Goal: Check status: Check status

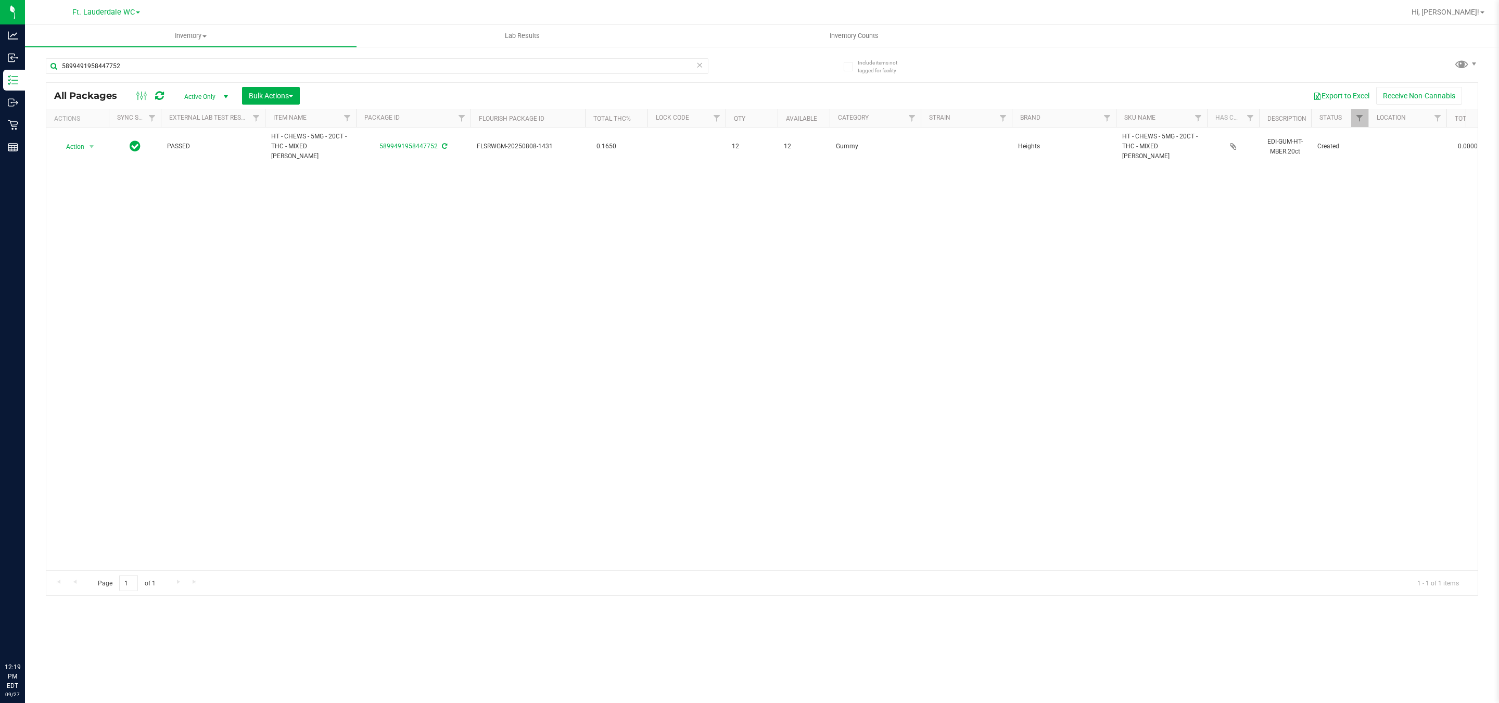
click at [286, 77] on div "5899491958447752" at bounding box center [377, 70] width 662 height 24
click at [286, 69] on input "5899491958447752" at bounding box center [377, 66] width 662 height 16
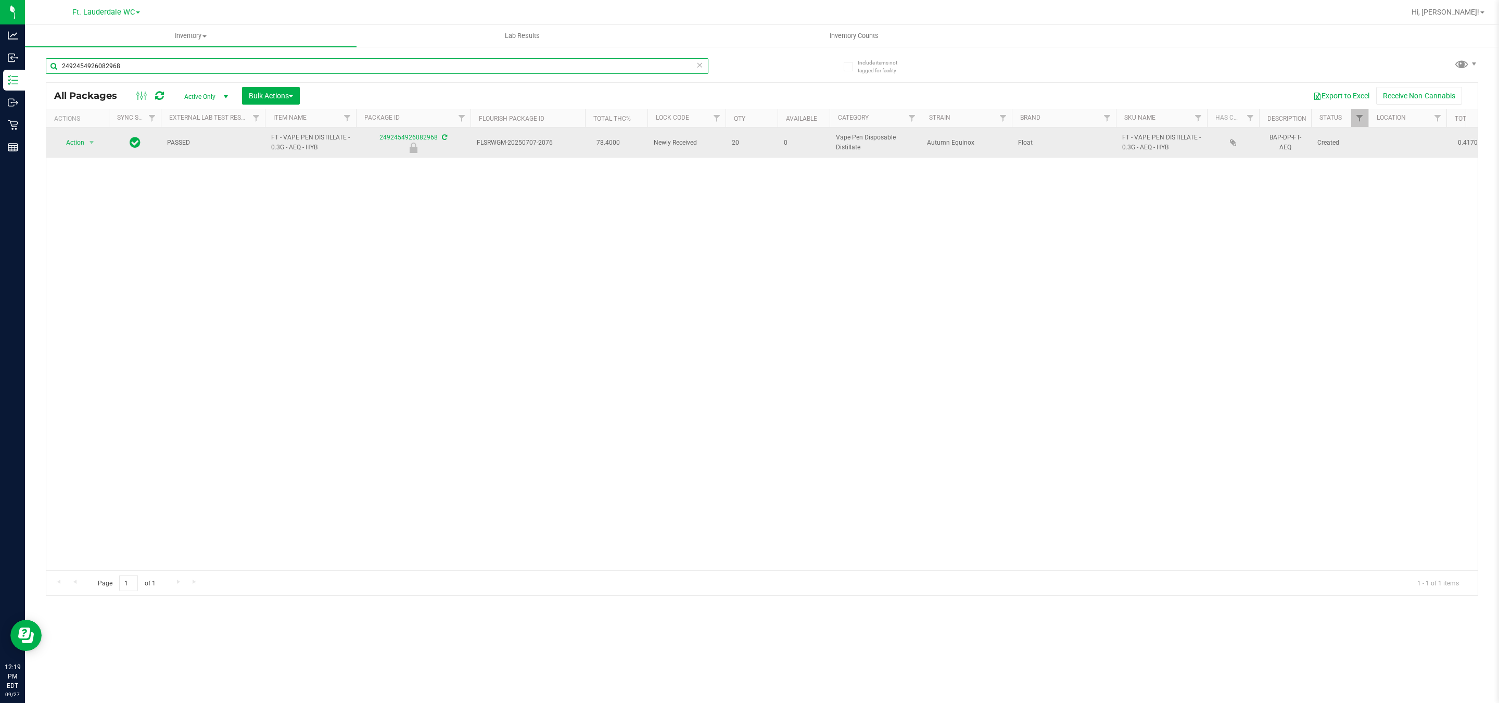
type input "2492454926082968"
click at [75, 153] on td "Action Action Edit attributes Global inventory Locate package Package audit log…" at bounding box center [77, 143] width 62 height 30
click at [78, 151] on td "Action Action Edit attributes Global inventory Locate package Package audit log…" at bounding box center [77, 143] width 62 height 30
click at [81, 139] on span "Action" at bounding box center [71, 142] width 28 height 15
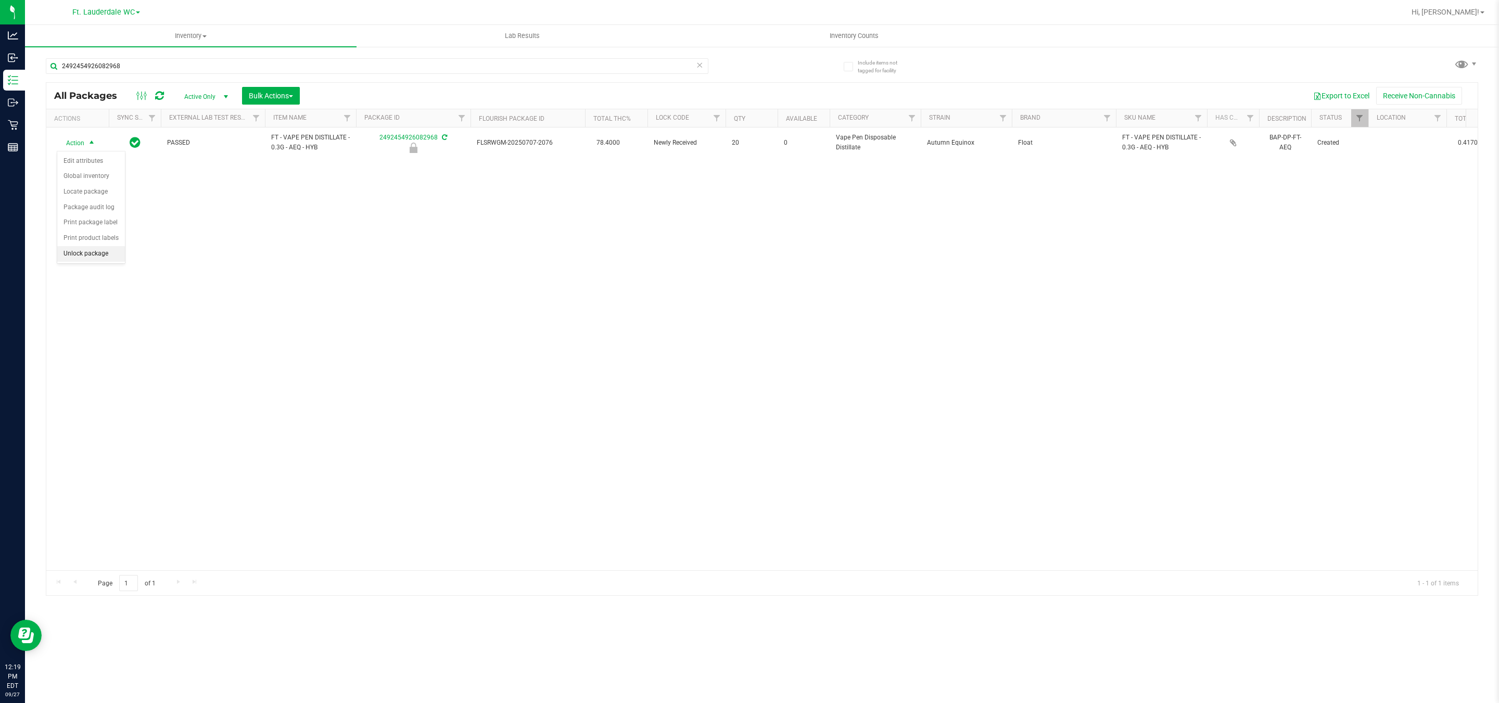
click at [103, 257] on li "Unlock package" at bounding box center [91, 254] width 68 height 16
click at [113, 70] on input "2492454926082968" at bounding box center [377, 66] width 662 height 16
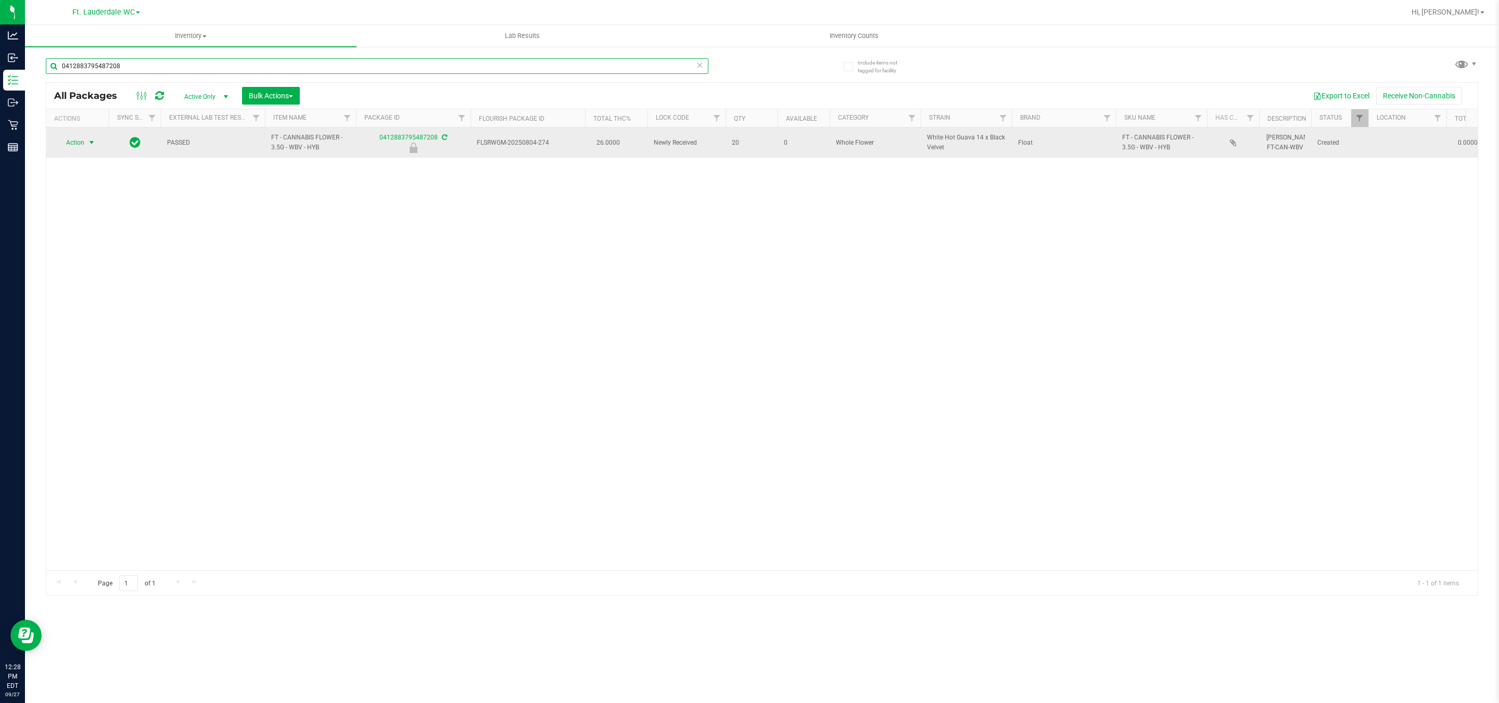
type input "0412883795487208"
click at [86, 146] on span "select" at bounding box center [91, 142] width 13 height 15
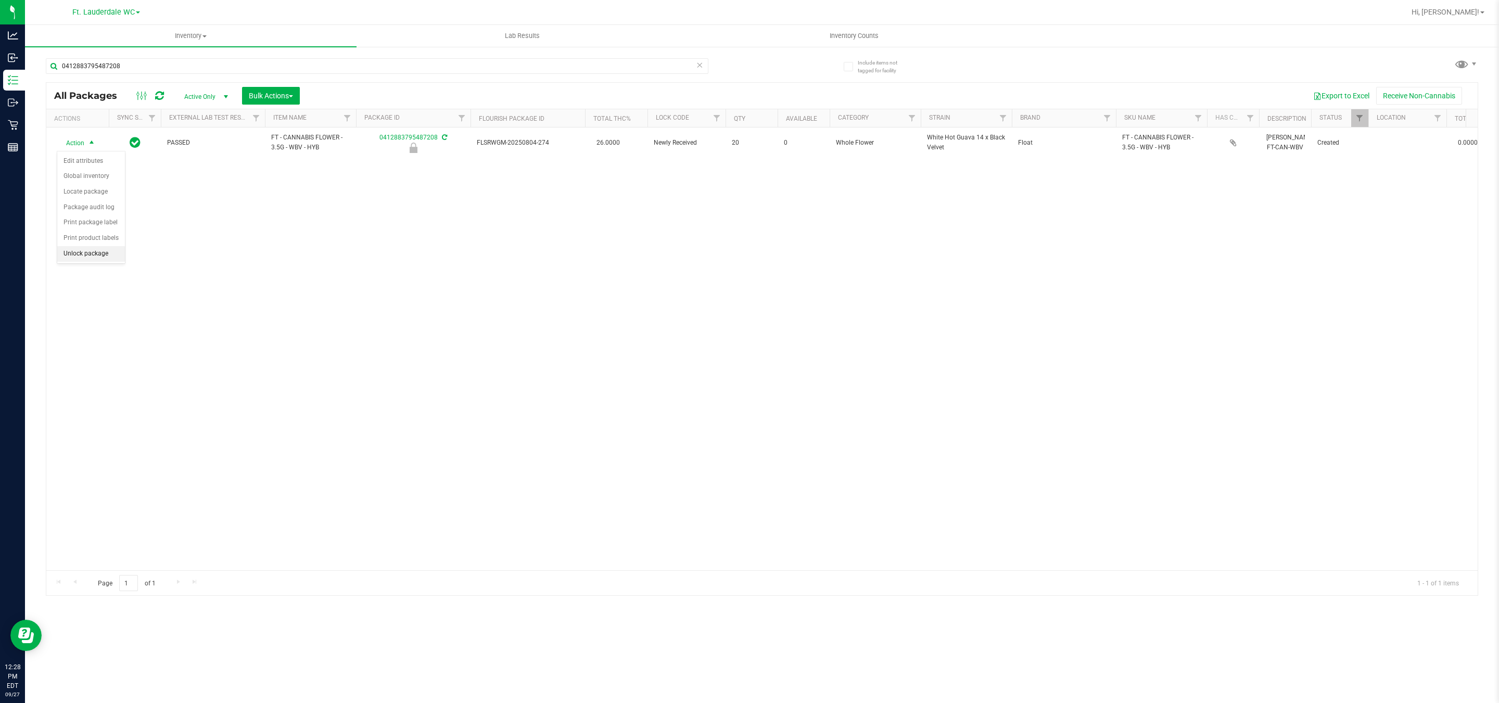
click at [88, 255] on li "Unlock package" at bounding box center [91, 254] width 68 height 16
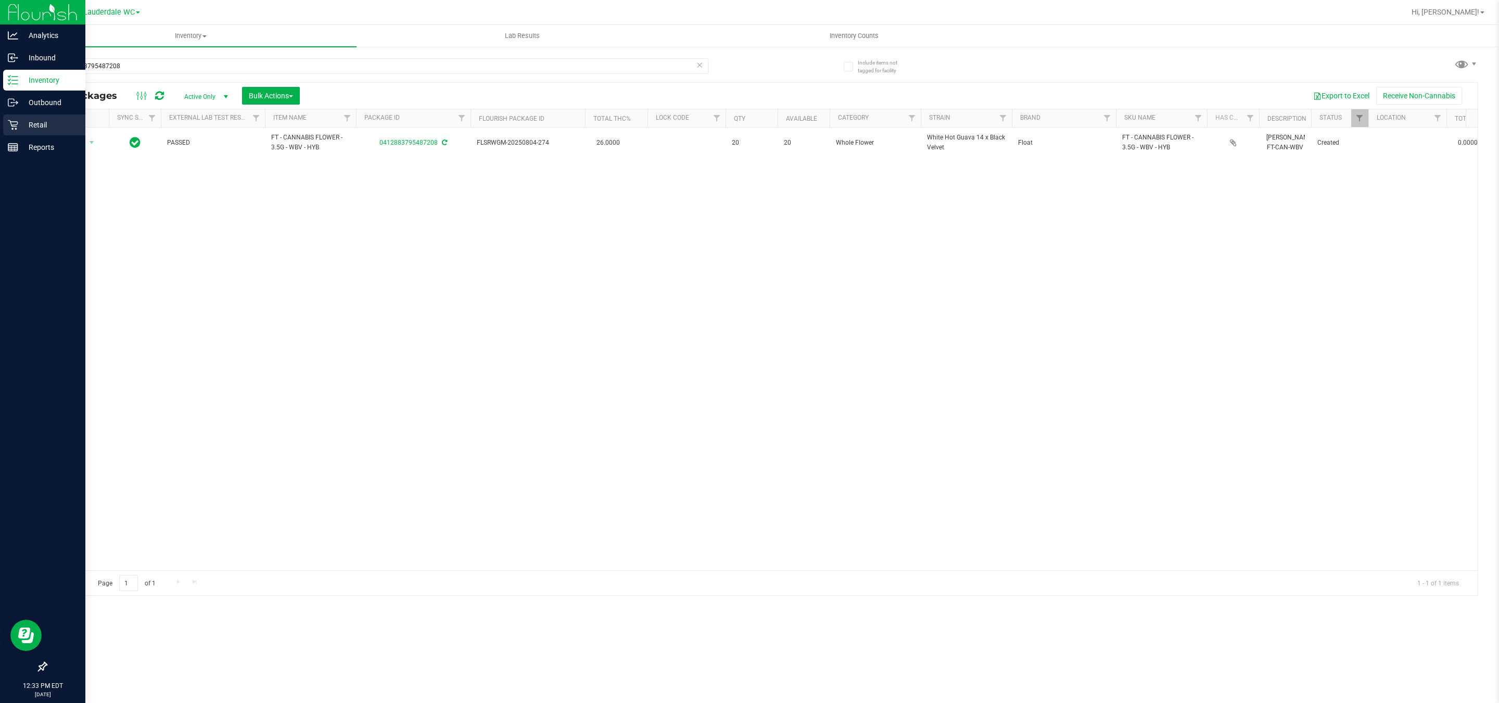
click at [10, 122] on icon at bounding box center [13, 125] width 10 height 10
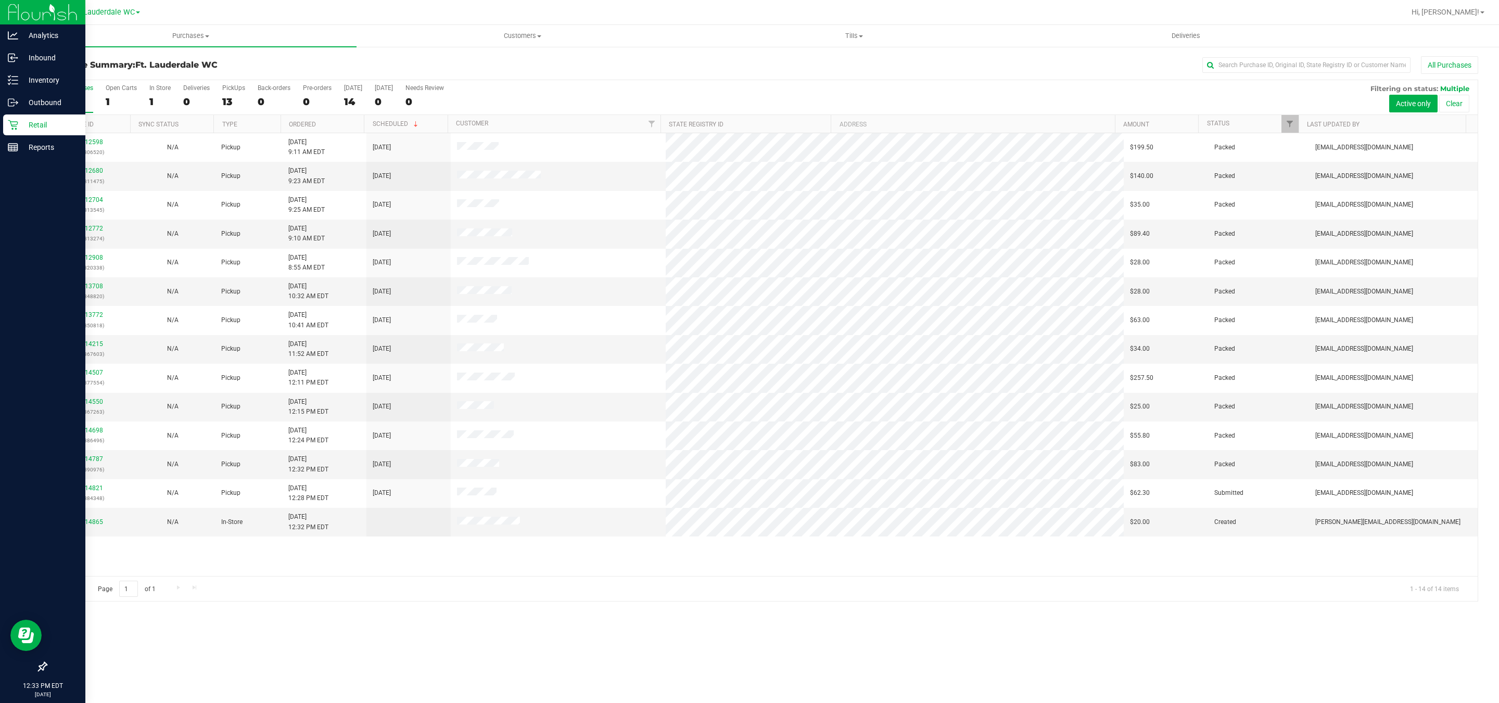
click at [659, 571] on div "12012598 (328306520) N/A Pickup [DATE] 9:11 AM EDT 9/27/2025 $199.50 Packed [EM…" at bounding box center [761, 354] width 1431 height 443
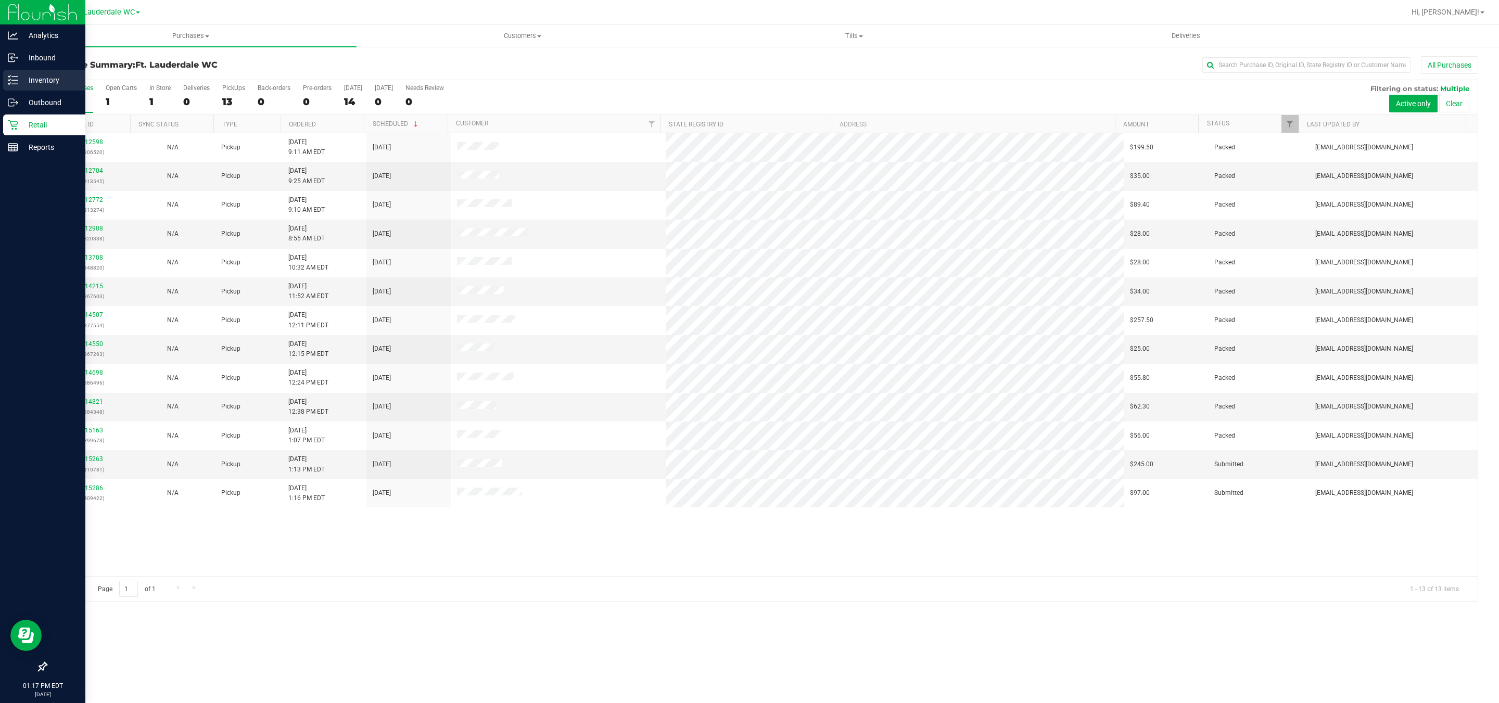
click at [19, 75] on p "Inventory" at bounding box center [49, 80] width 62 height 12
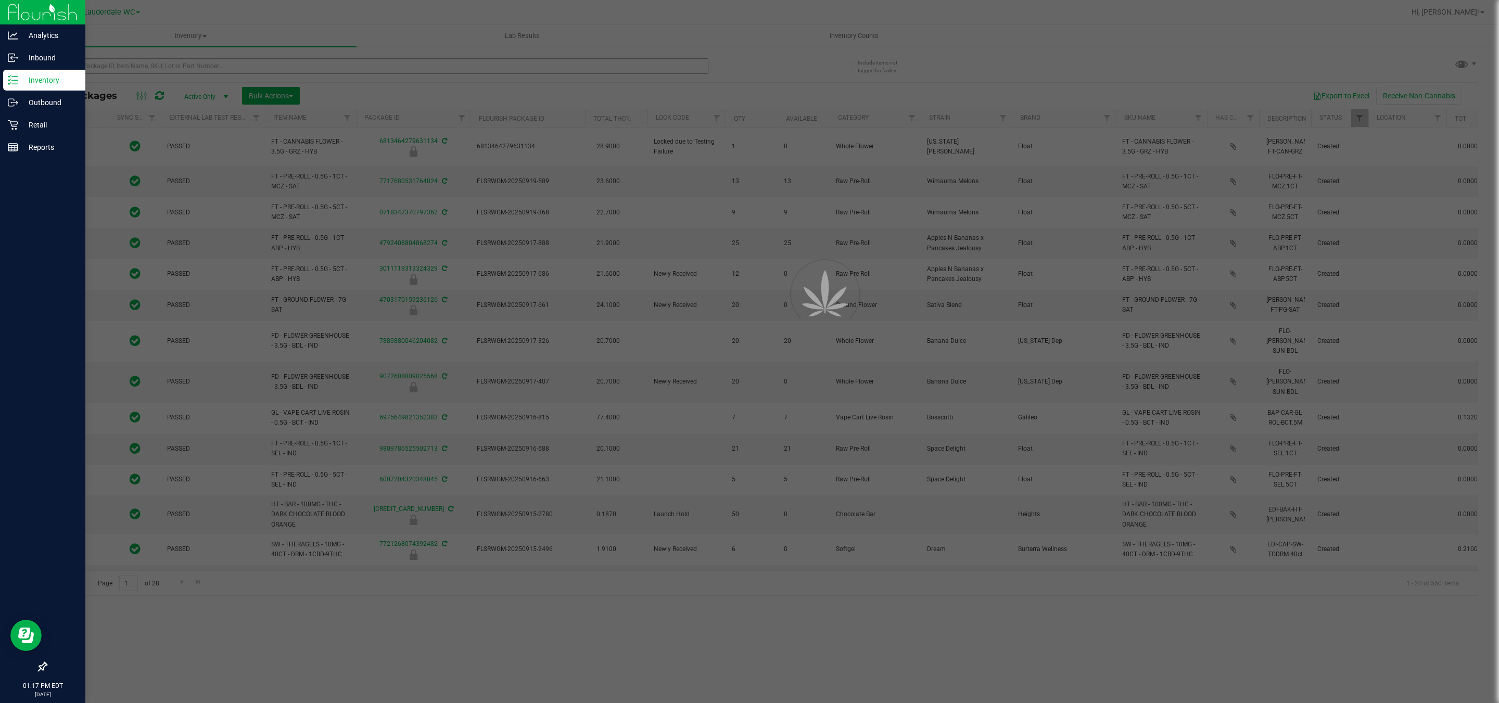
click at [296, 64] on div at bounding box center [749, 351] width 1499 height 703
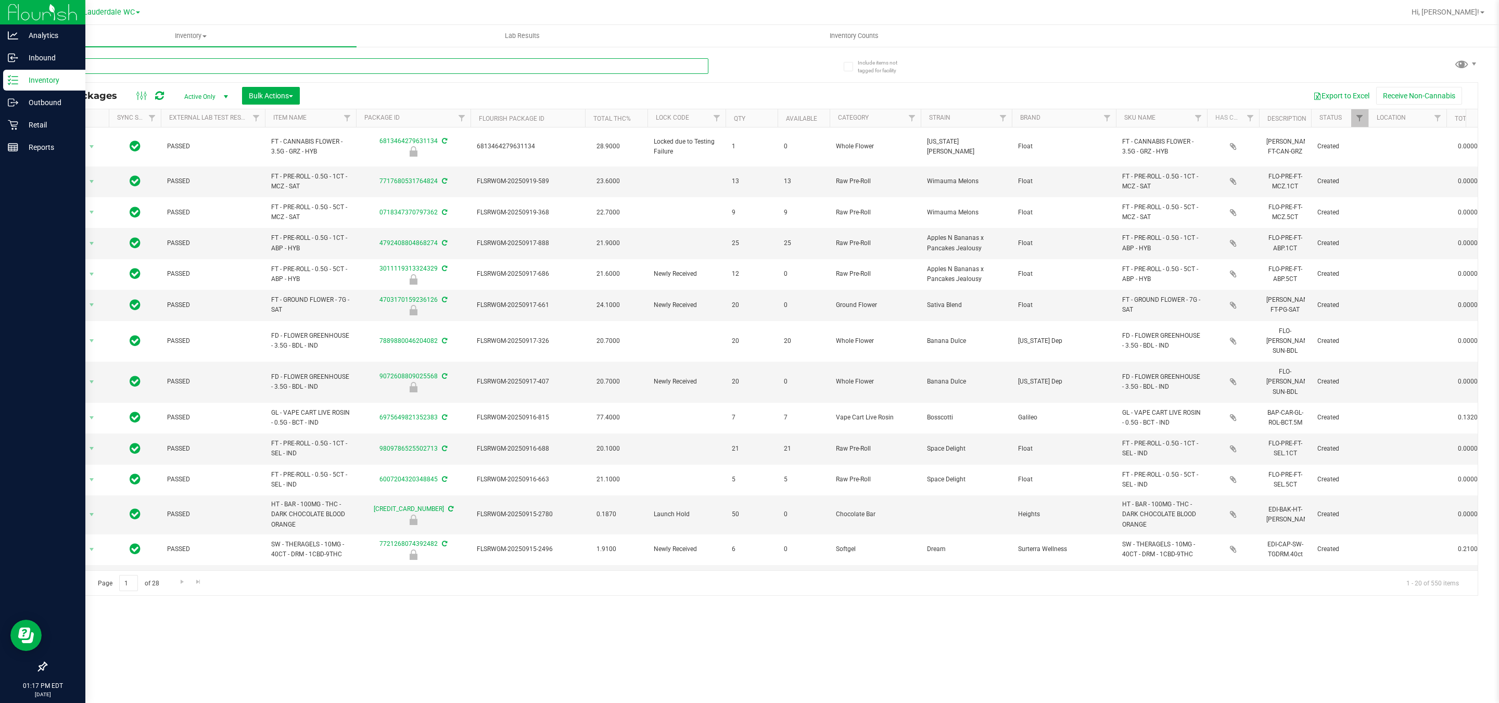
click at [249, 65] on input "text" at bounding box center [377, 66] width 662 height 16
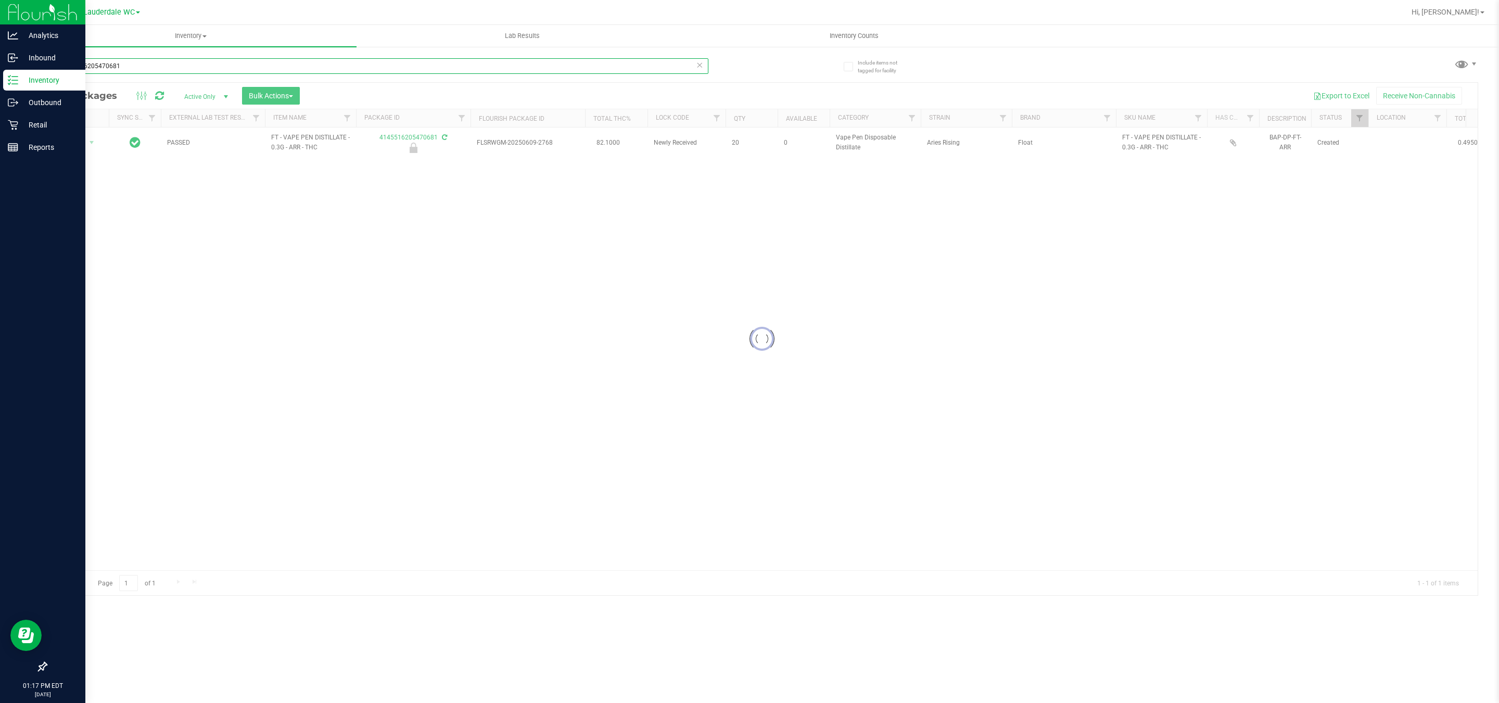
type input "4145516205470681"
click at [72, 142] on span "Action" at bounding box center [71, 142] width 28 height 15
click at [113, 262] on li "Unlock package" at bounding box center [91, 254] width 68 height 16
click at [19, 119] on p "Retail" at bounding box center [49, 125] width 62 height 12
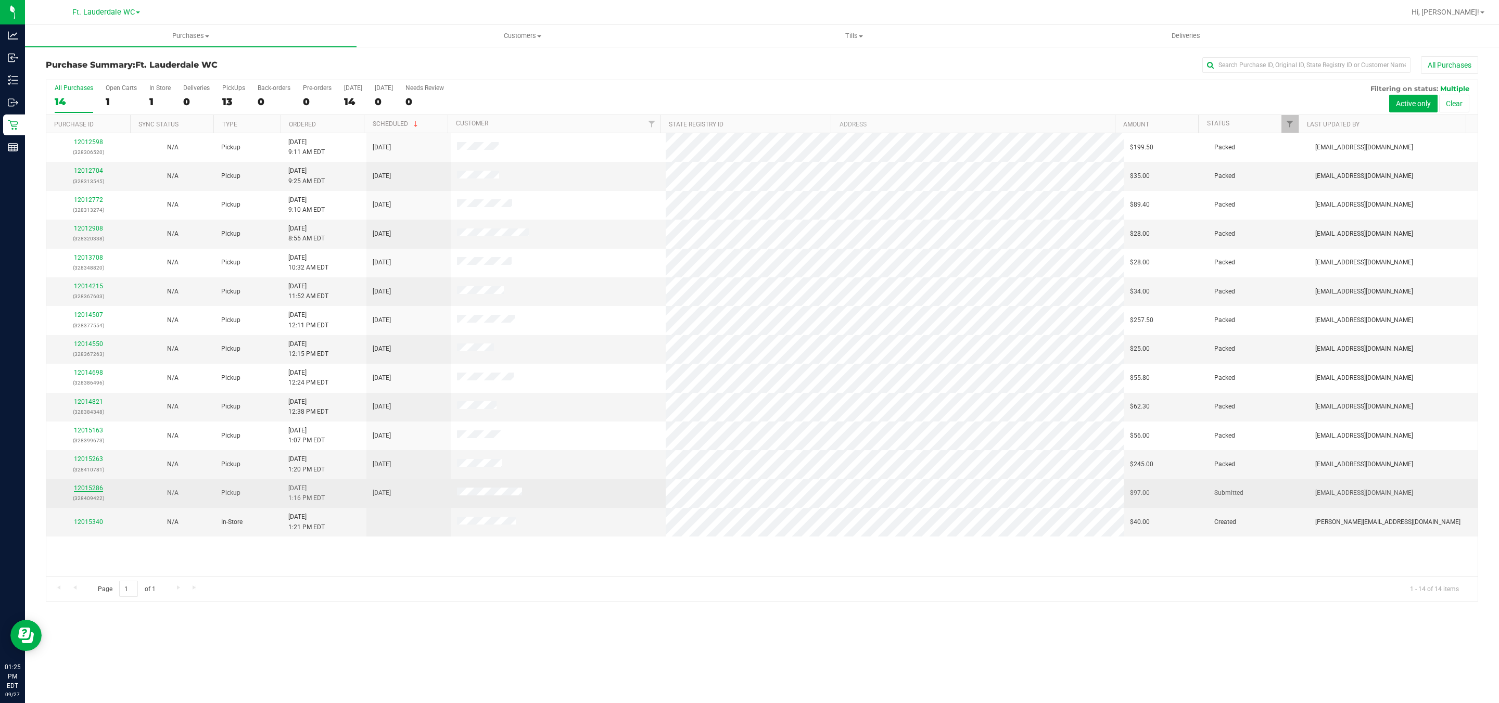
click at [97, 492] on link "12015286" at bounding box center [88, 488] width 29 height 7
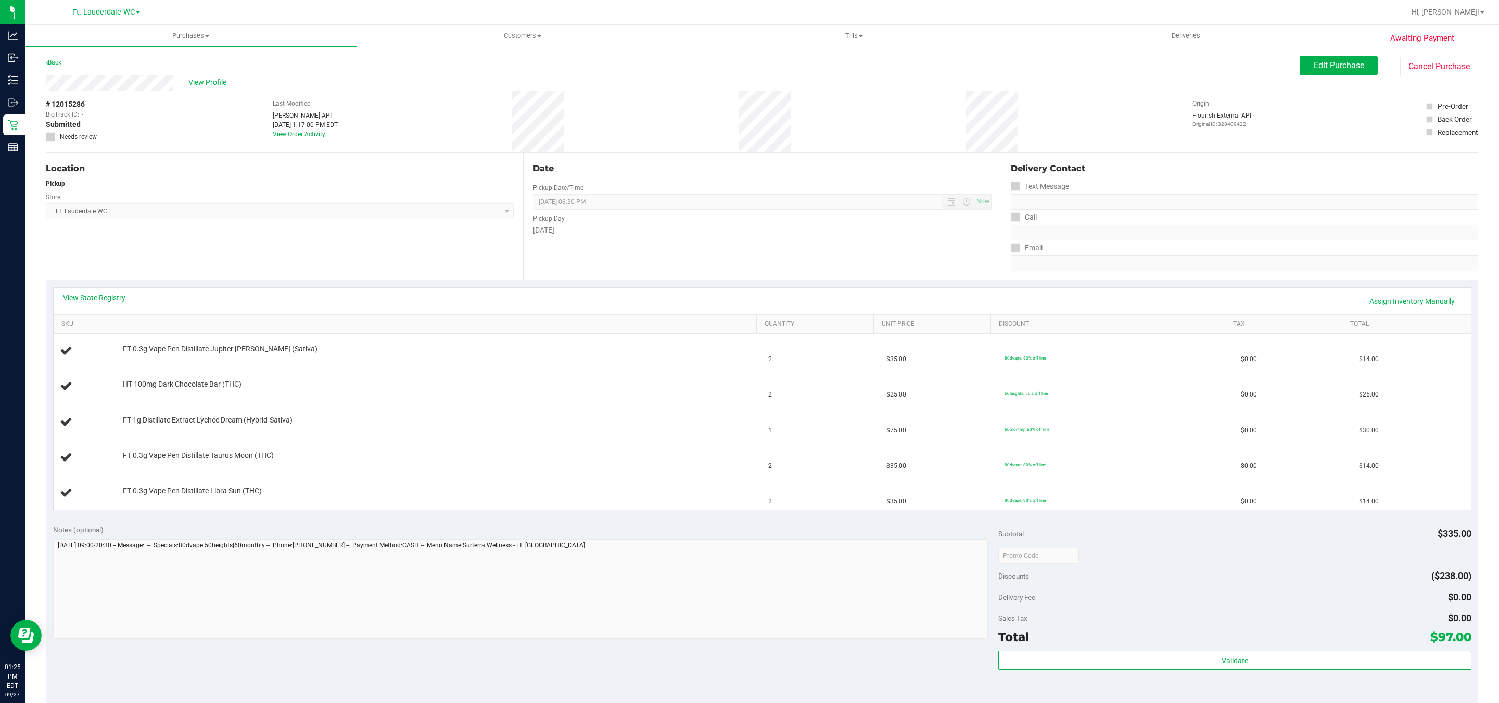
click at [398, 212] on span "Ft. Lauderdale WC Select Store [PERSON_NAME][GEOGRAPHIC_DATA] [PERSON_NAME][GEO…" at bounding box center [280, 211] width 468 height 16
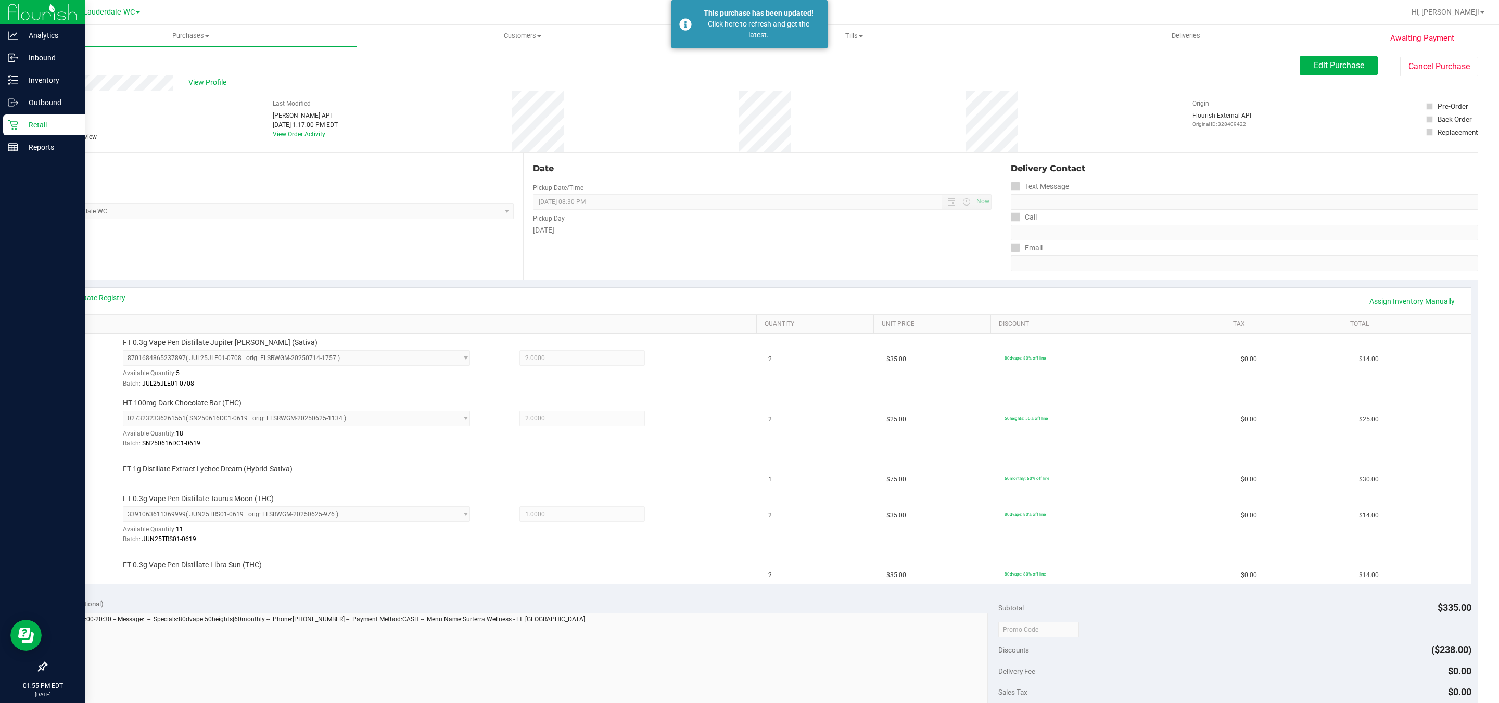
click at [36, 125] on p "Retail" at bounding box center [49, 125] width 62 height 12
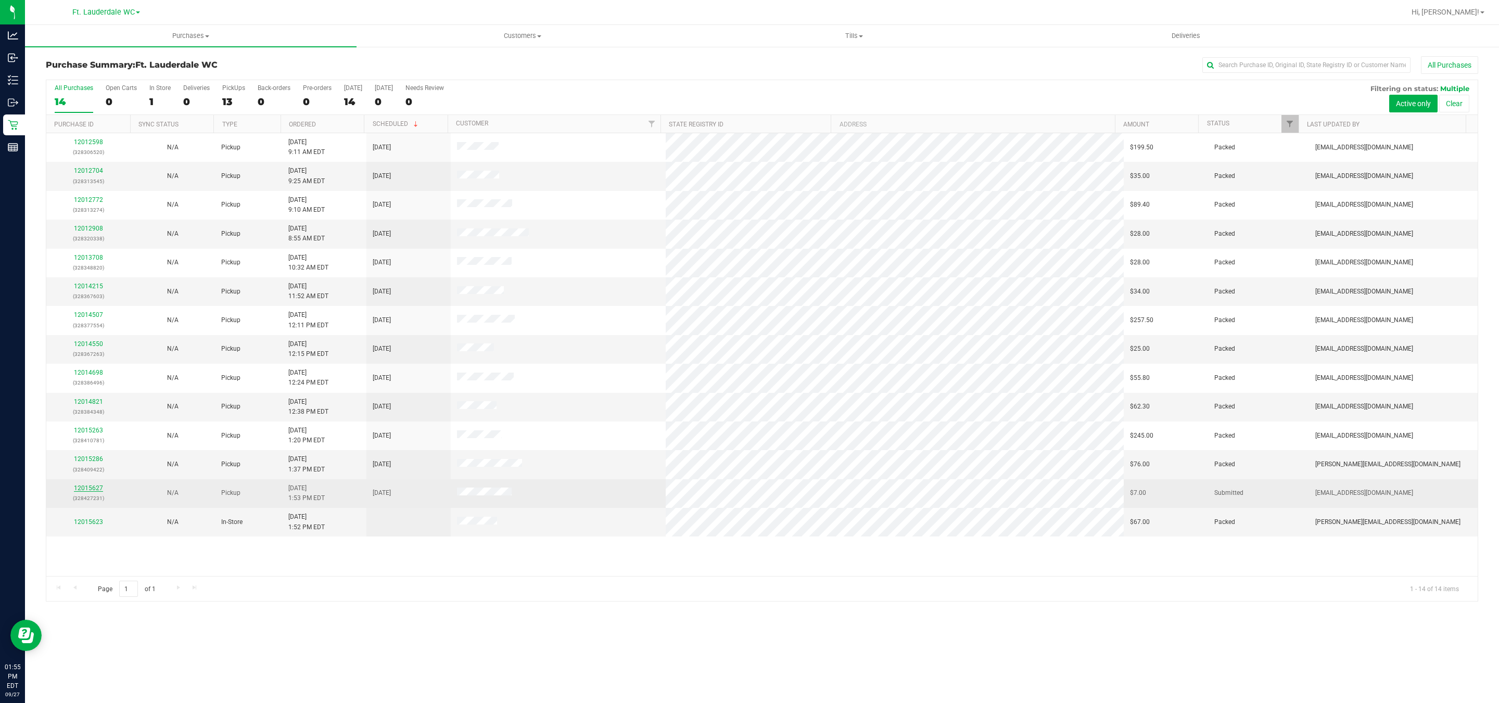
click at [92, 489] on link "12015627" at bounding box center [88, 488] width 29 height 7
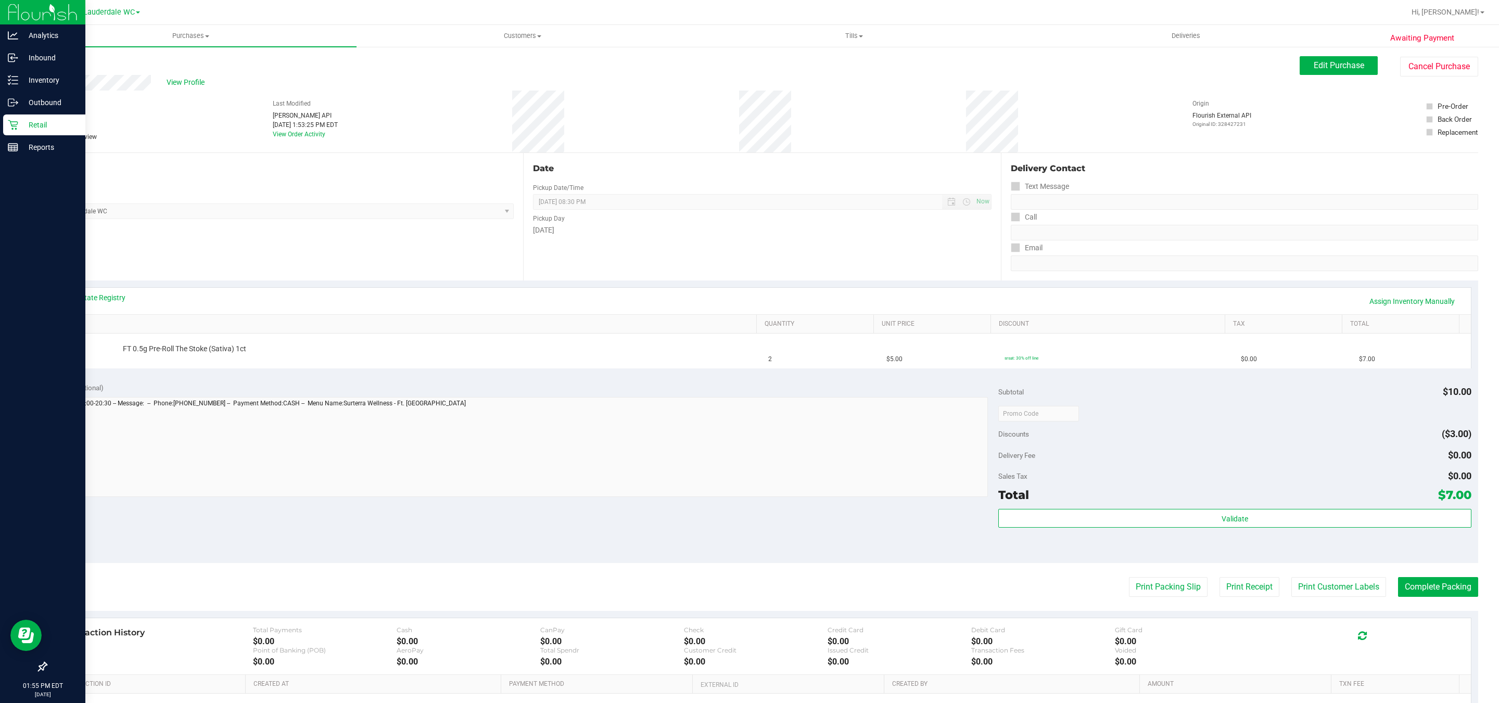
click at [16, 122] on icon at bounding box center [13, 125] width 10 height 10
